Goal: Information Seeking & Learning: Learn about a topic

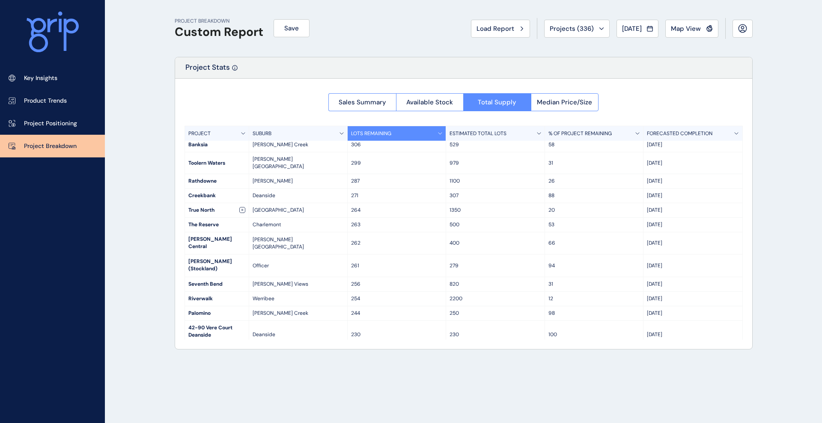
scroll to position [1160, 0]
drag, startPoint x: 189, startPoint y: 312, endPoint x: 226, endPoint y: 314, distance: 36.9
click at [226, 400] on div "[GEOGRAPHIC_DATA]" at bounding box center [217, 407] width 64 height 14
click at [687, 30] on span "Map View" at bounding box center [686, 28] width 30 height 9
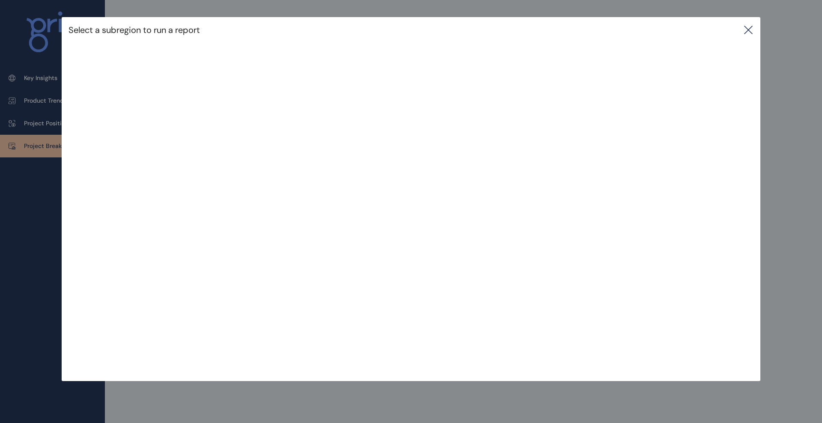
click at [740, 31] on div "Select a subregion to run a report" at bounding box center [411, 30] width 699 height 26
click at [745, 30] on icon at bounding box center [748, 30] width 10 height 10
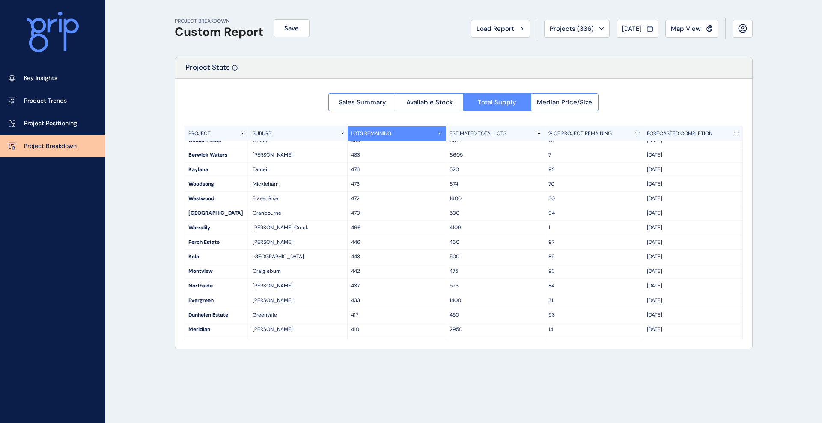
scroll to position [811, 0]
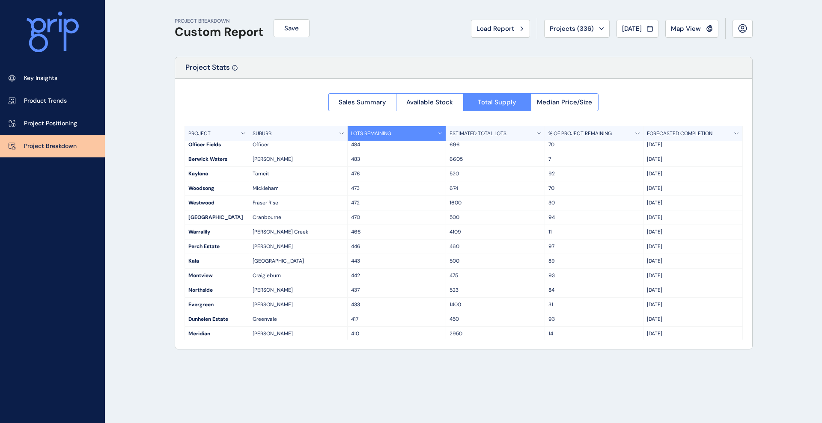
click at [301, 298] on div "[PERSON_NAME]" at bounding box center [298, 305] width 98 height 14
click at [271, 318] on p "Greenvale" at bounding box center [298, 321] width 91 height 7
click at [228, 315] on div "Dunhelen Estate" at bounding box center [217, 322] width 64 height 14
click at [212, 198] on div "Westwood" at bounding box center [217, 205] width 64 height 14
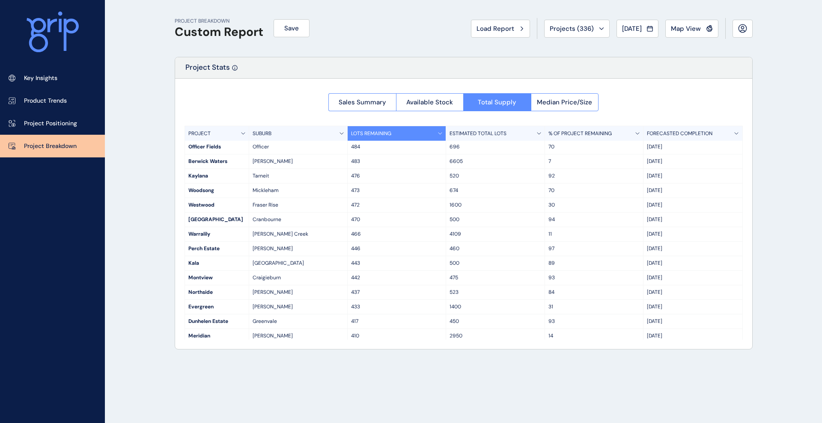
click at [216, 198] on div "Westwood" at bounding box center [217, 205] width 64 height 14
drag, startPoint x: 217, startPoint y: 169, endPoint x: 185, endPoint y: 169, distance: 32.1
click at [185, 198] on div "Westwood" at bounding box center [217, 205] width 64 height 14
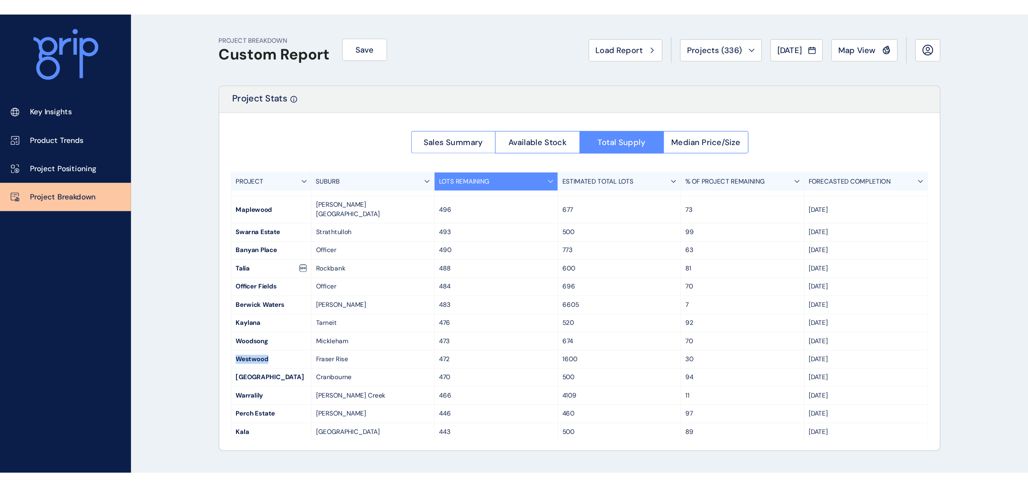
scroll to position [737, 0]
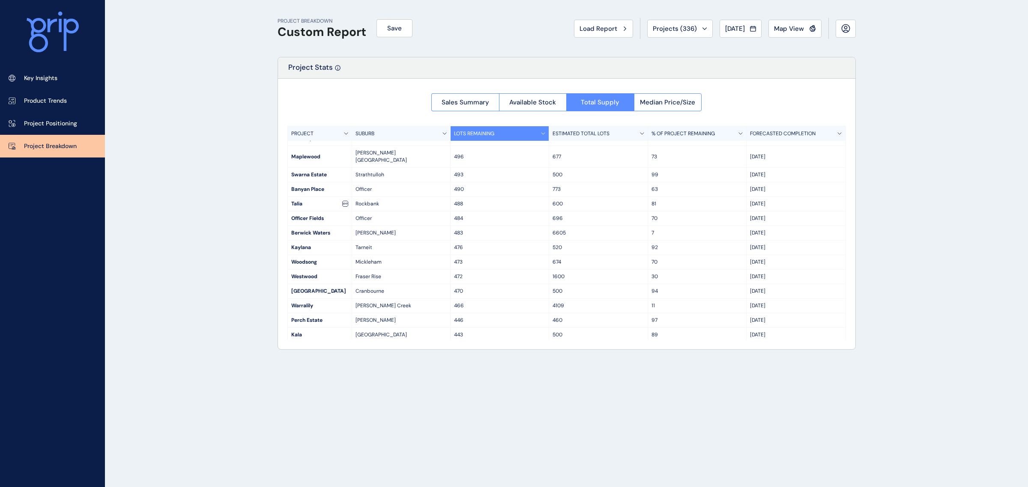
click at [398, 259] on p "Mickleham" at bounding box center [400, 262] width 91 height 7
click at [486, 99] on span "Sales Summary" at bounding box center [465, 102] width 48 height 9
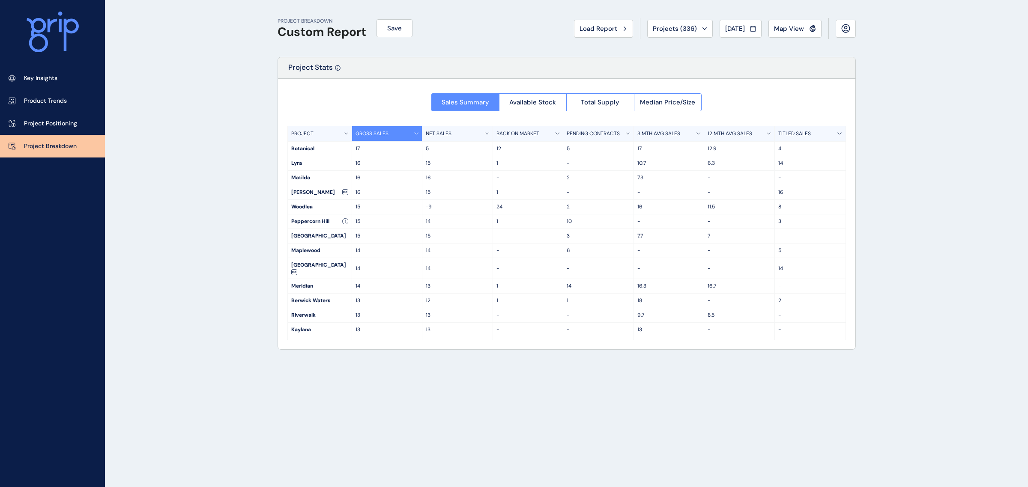
scroll to position [0, 0]
click at [669, 134] on p "3 MTH AVG SALES" at bounding box center [658, 133] width 43 height 7
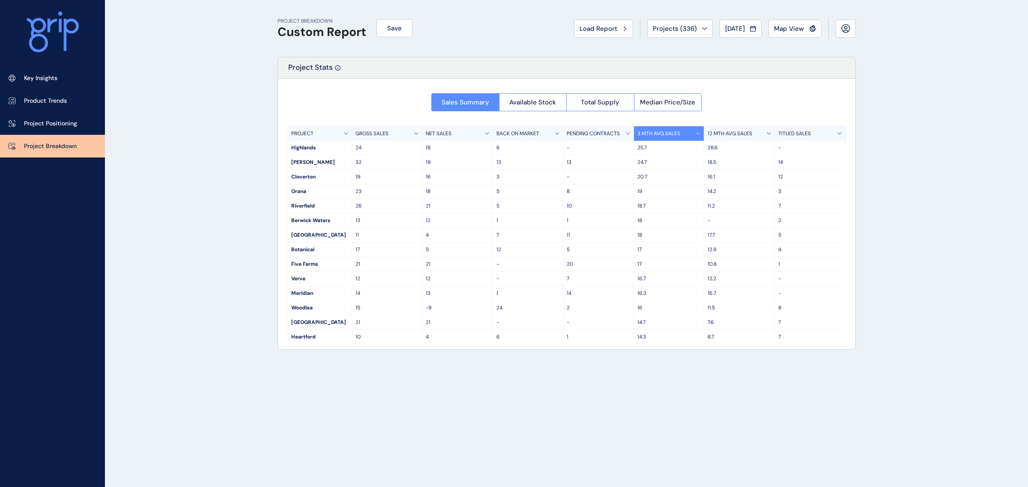
click at [670, 133] on p "3 MTH AVG SALES" at bounding box center [658, 133] width 43 height 7
click at [661, 99] on span "Median Price/Size" at bounding box center [667, 102] width 55 height 9
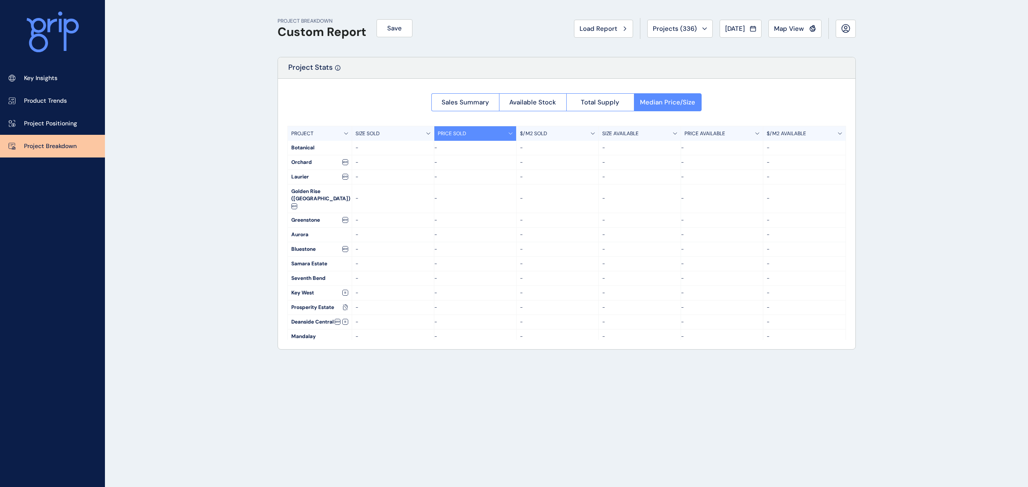
click at [617, 105] on div at bounding box center [566, 214] width 577 height 271
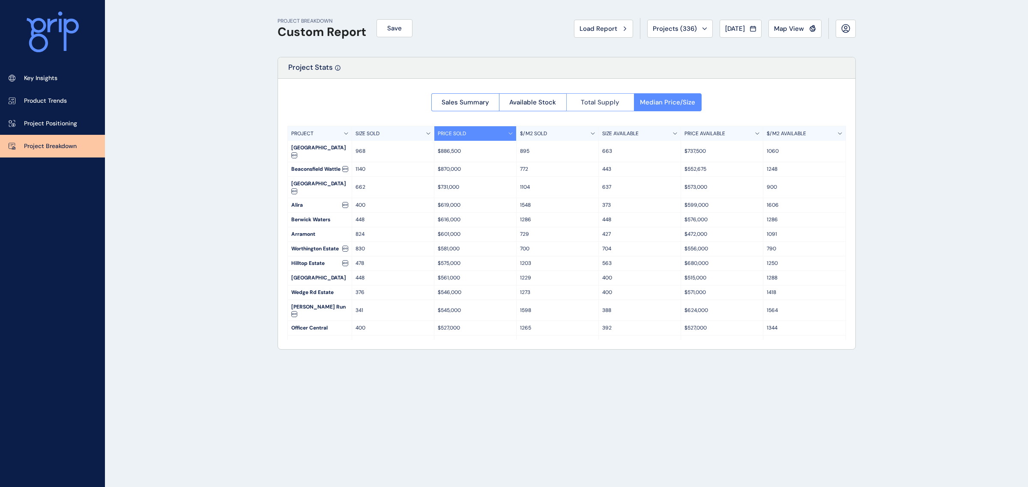
click at [584, 103] on span "Total Supply" at bounding box center [600, 102] width 39 height 9
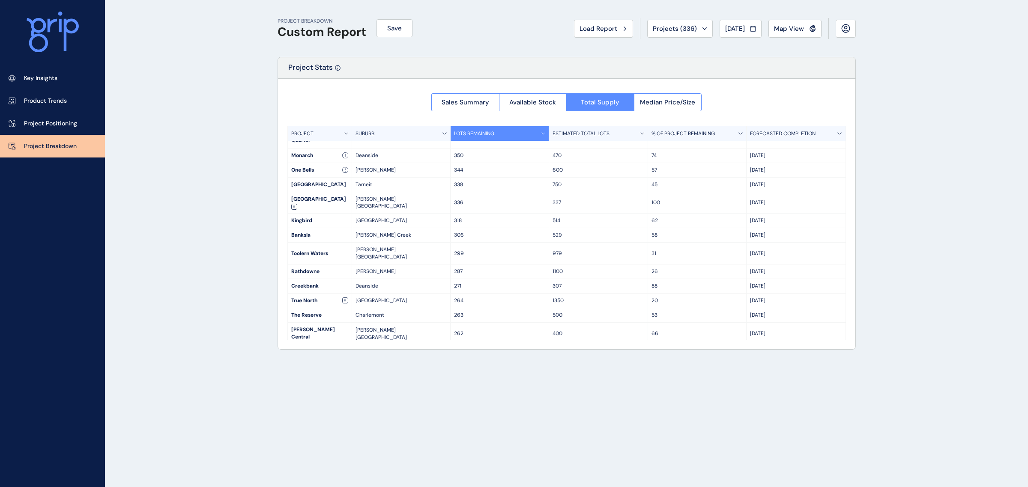
scroll to position [1124, 0]
